Goal: Find specific page/section: Find specific page/section

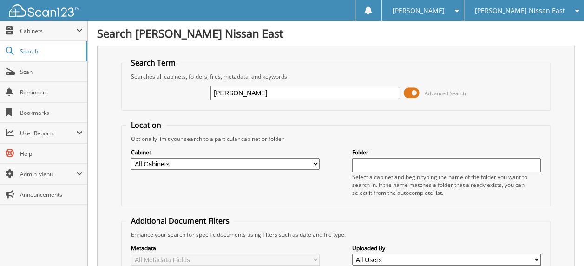
type input "[PERSON_NAME]"
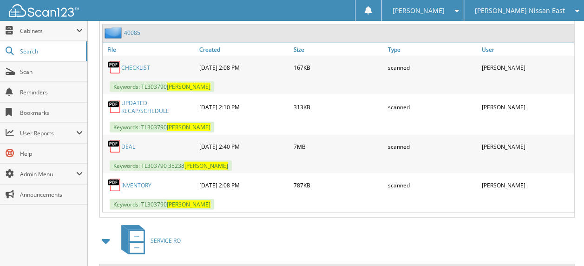
scroll to position [1069, 0]
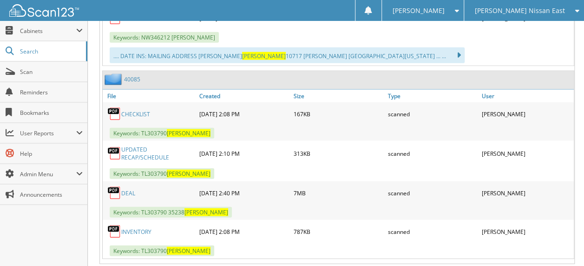
click at [128, 189] on link "DEAL" at bounding box center [128, 193] width 14 height 8
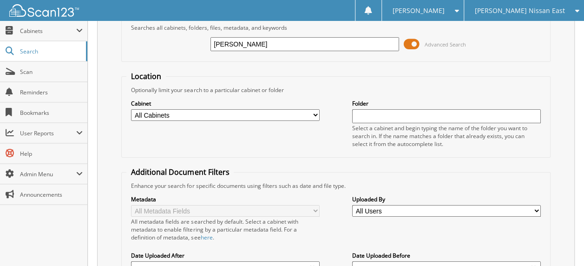
scroll to position [46, 0]
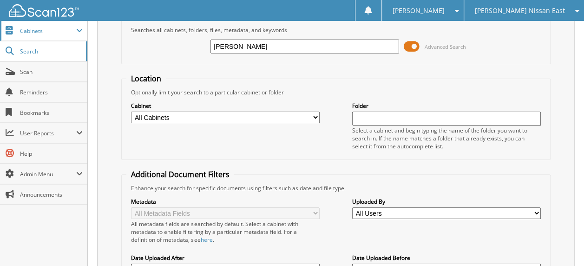
click at [27, 22] on span "Cabinets" at bounding box center [43, 31] width 87 height 20
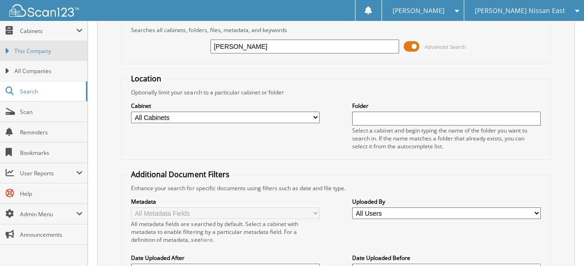
click at [38, 48] on span "This Company" at bounding box center [48, 51] width 68 height 8
